Goal: Navigation & Orientation: Find specific page/section

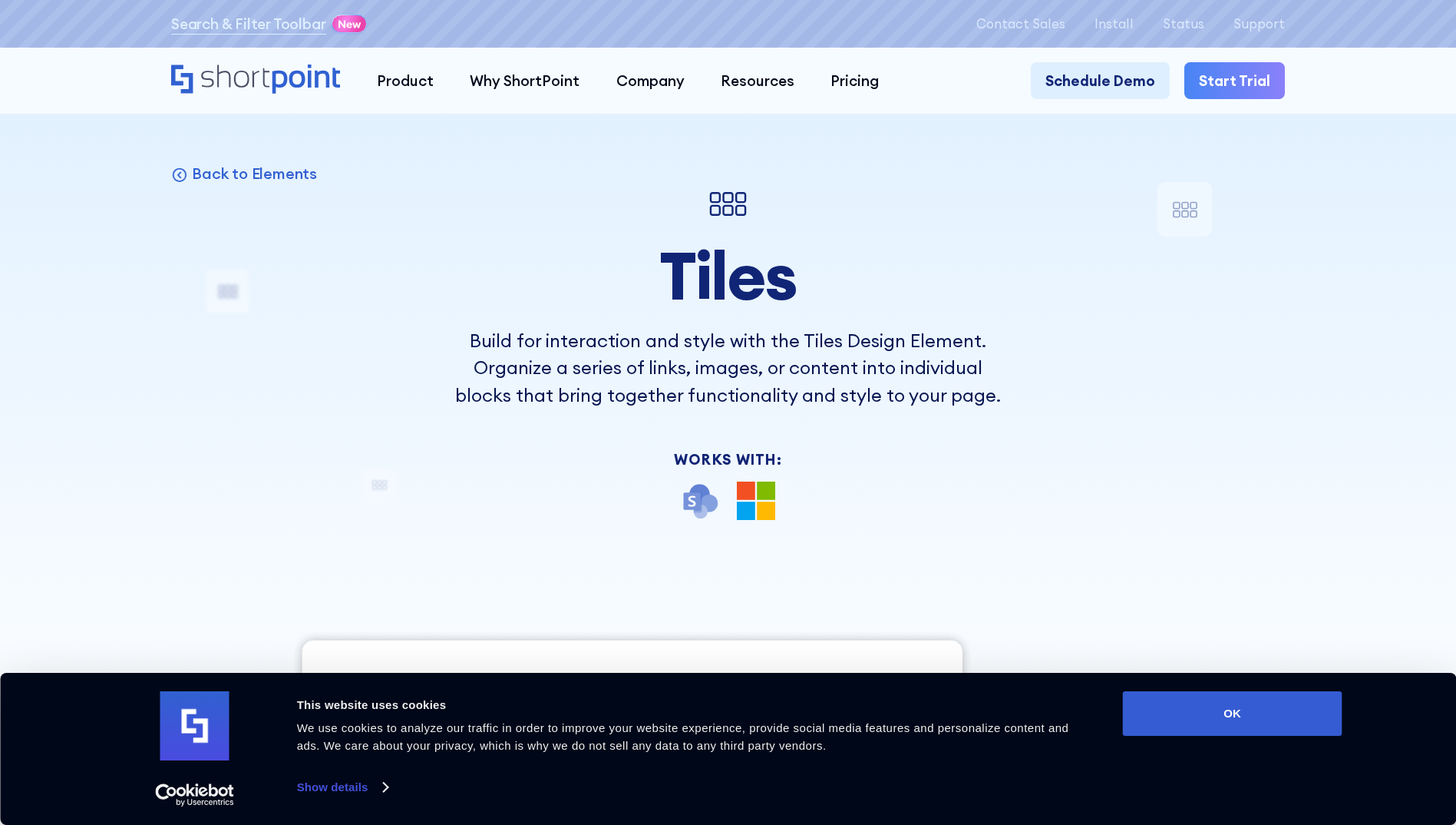
click at [508, 455] on div "Tiles Build for interaction and style with the Tiles Design Element. Organize a…" at bounding box center [728, 351] width 545 height 338
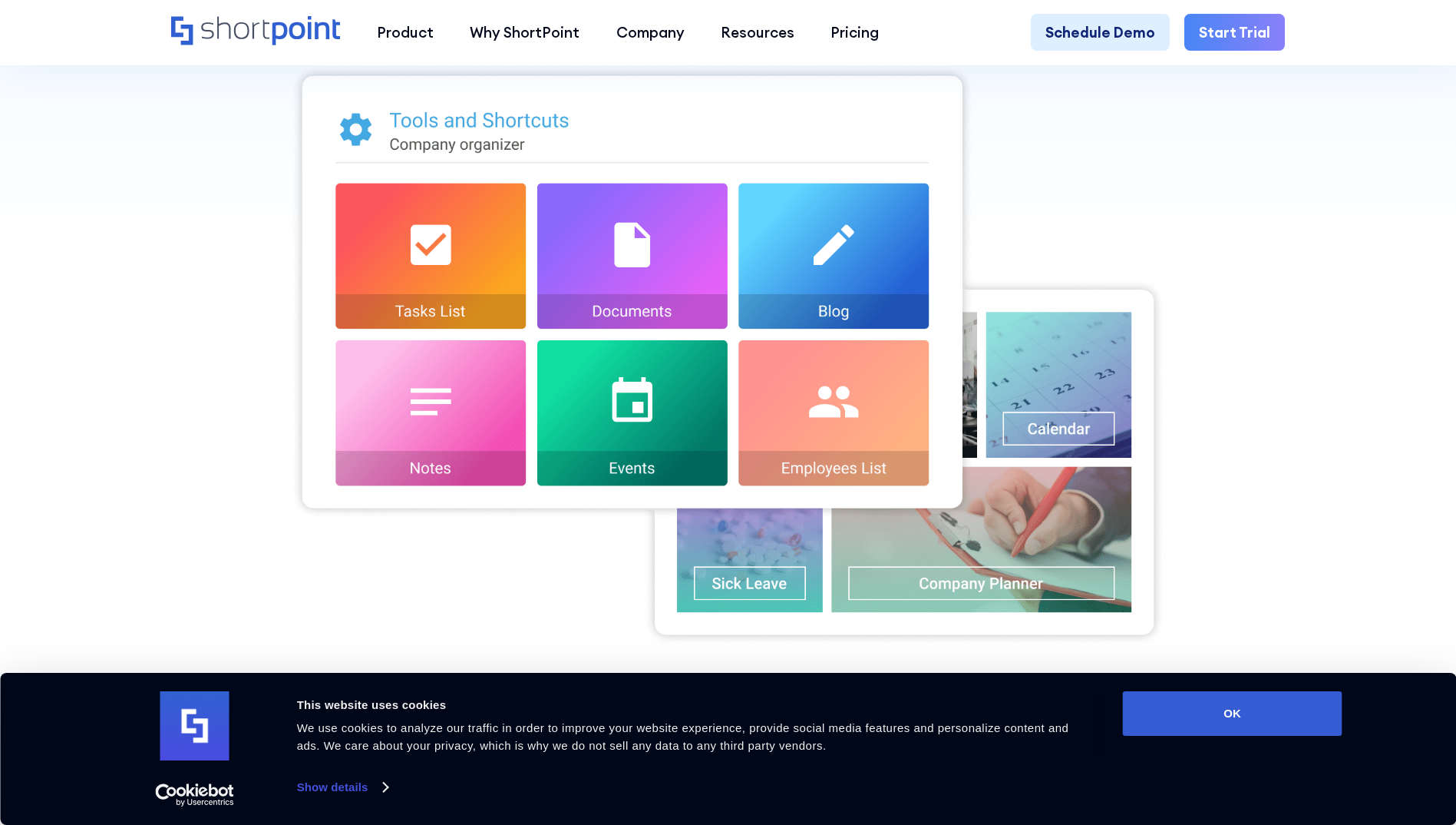
scroll to position [538, 0]
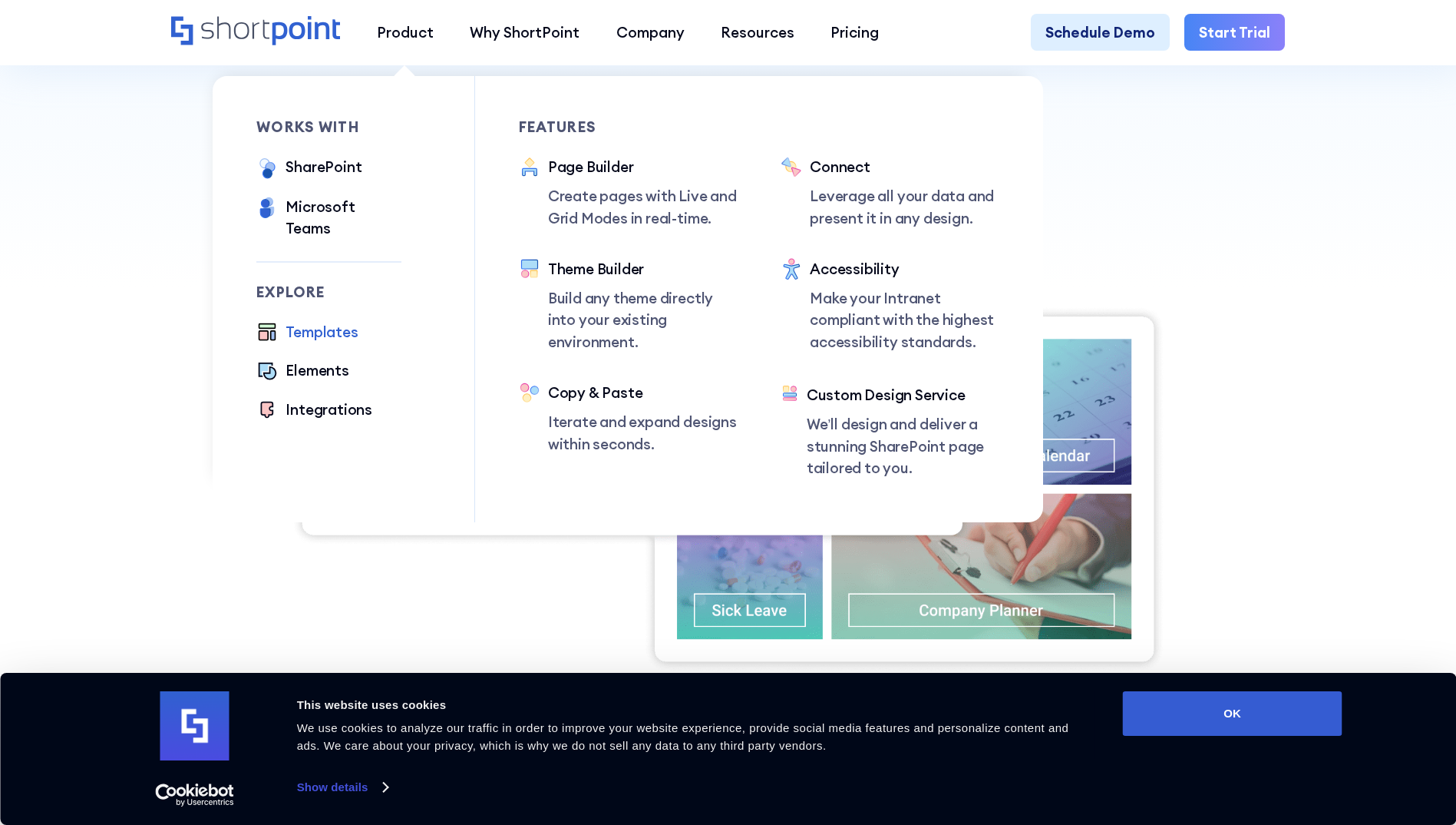
click at [327, 321] on div "Templates" at bounding box center [321, 332] width 72 height 22
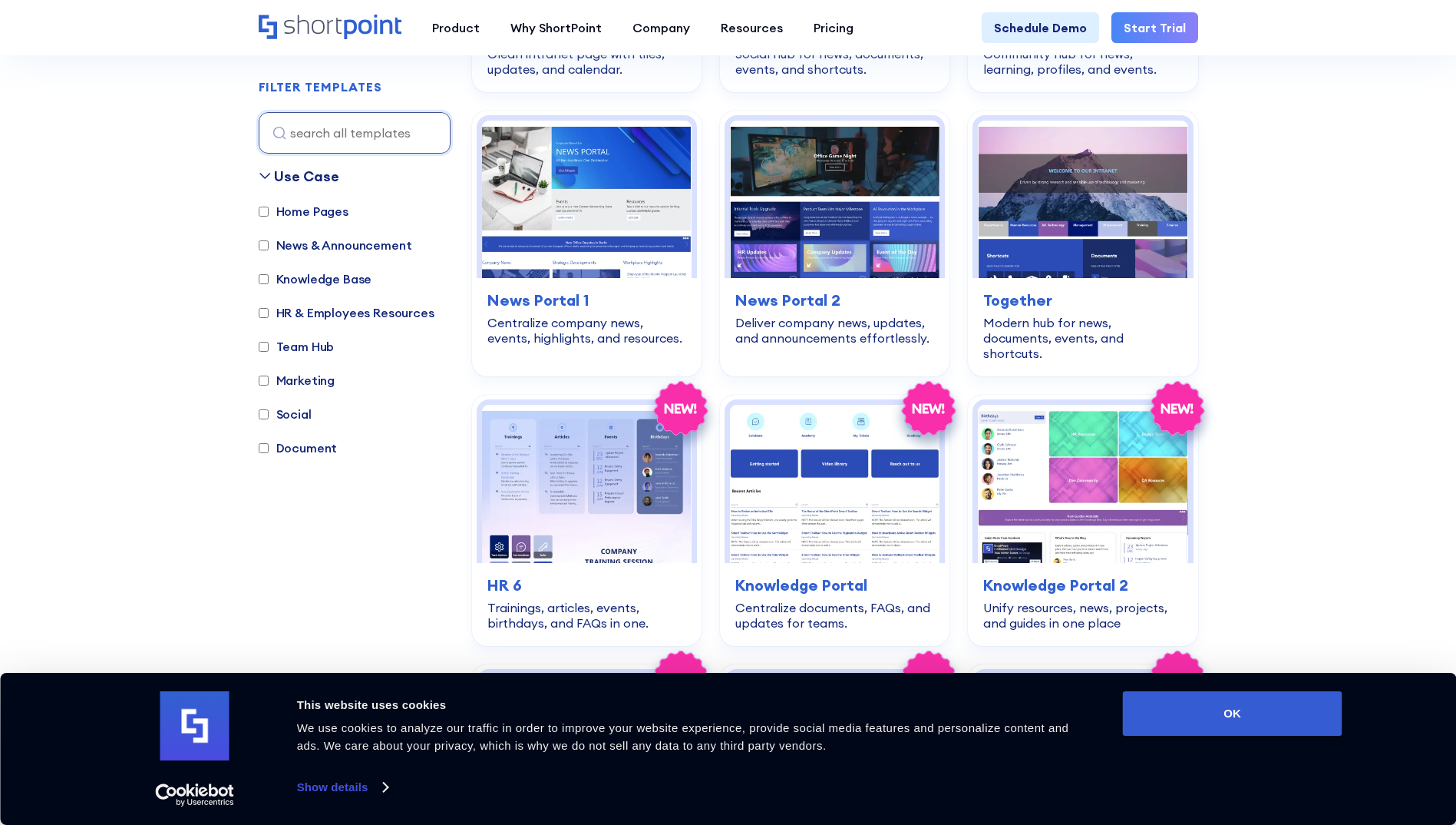
scroll to position [2918, 0]
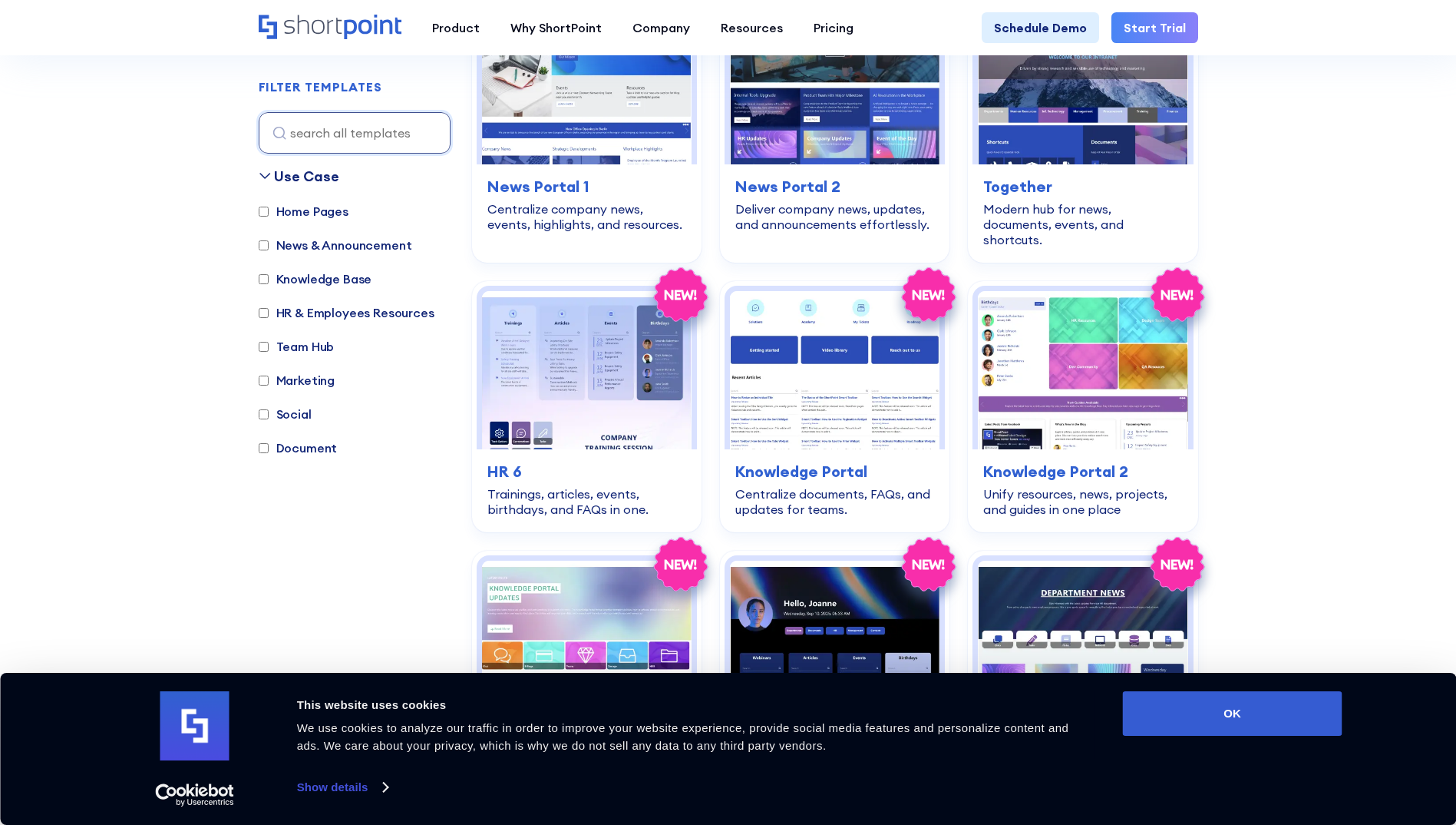
scroll to position [2995, 0]
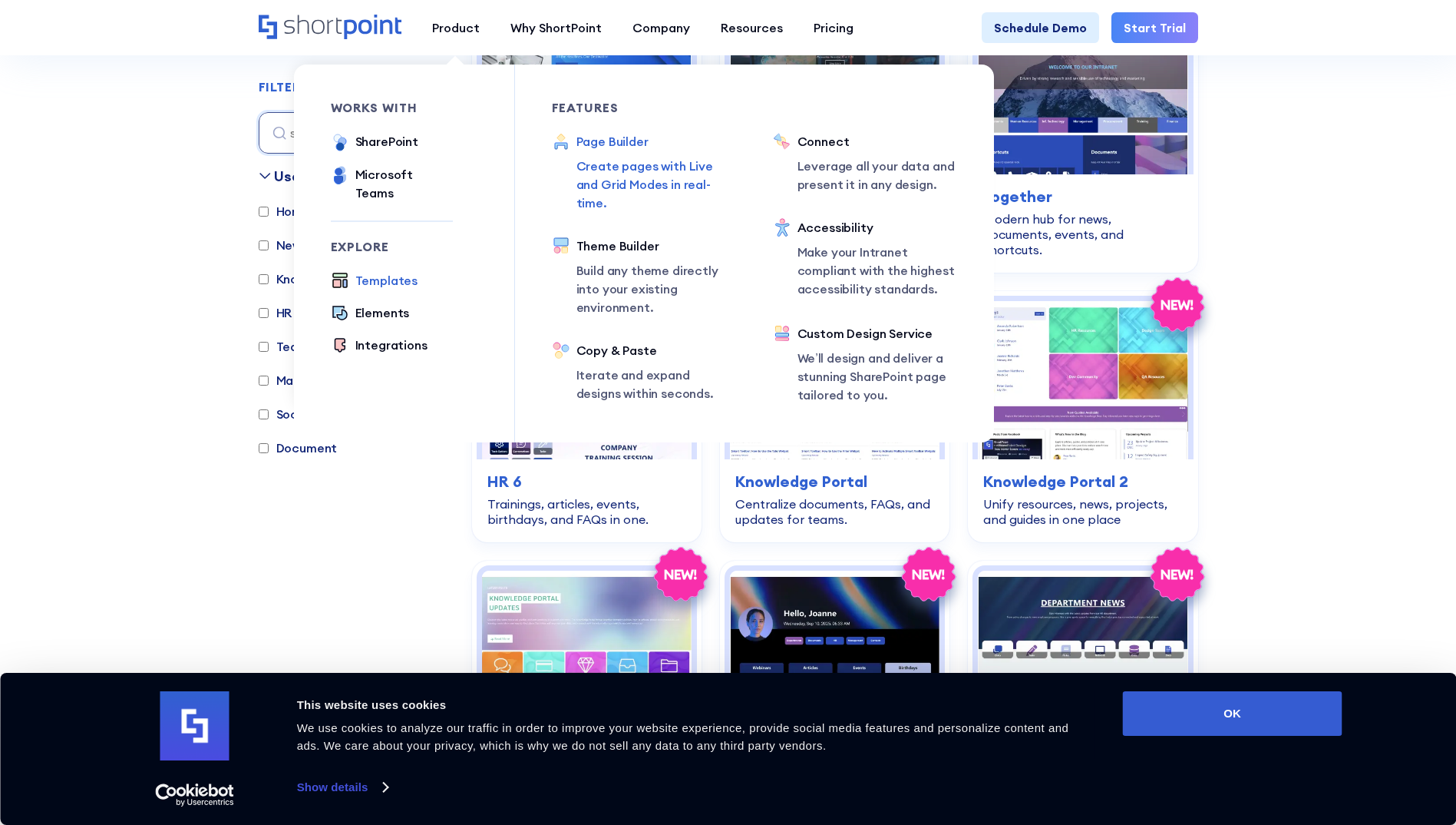
click at [614, 141] on div "Page Builder" at bounding box center [655, 141] width 159 height 19
